Goal: Task Accomplishment & Management: Manage account settings

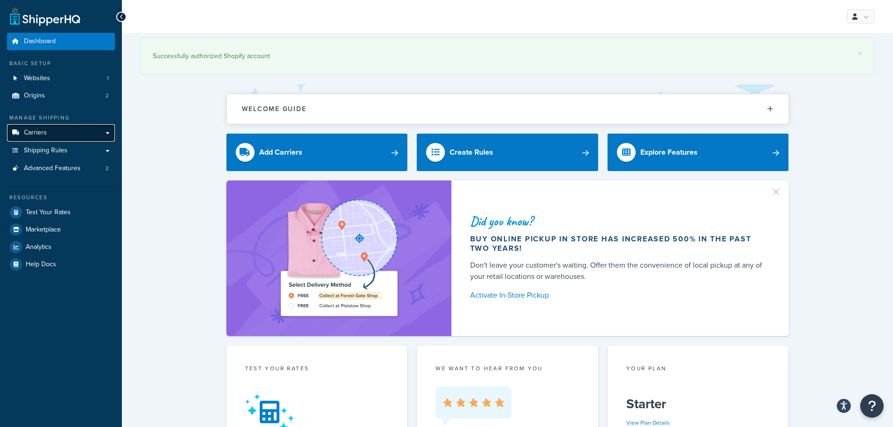
click at [47, 132] on link "Carriers" at bounding box center [61, 132] width 108 height 17
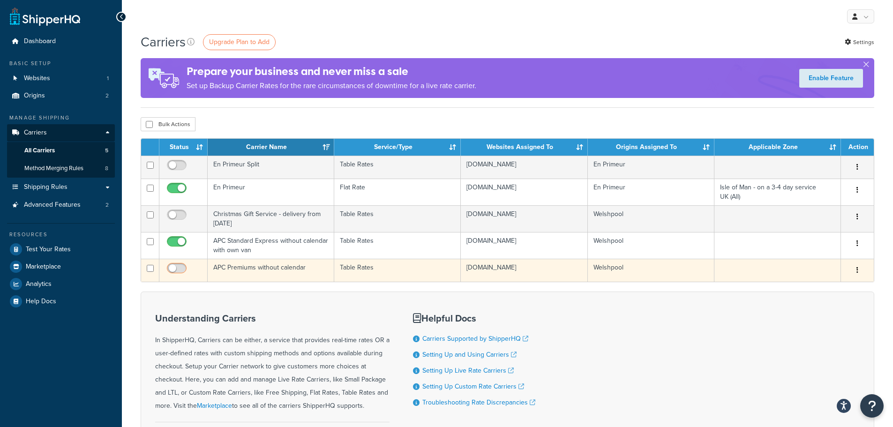
click at [175, 271] on input "checkbox" at bounding box center [178, 271] width 26 height 12
checkbox input "true"
